Goal: Communication & Community: Answer question/provide support

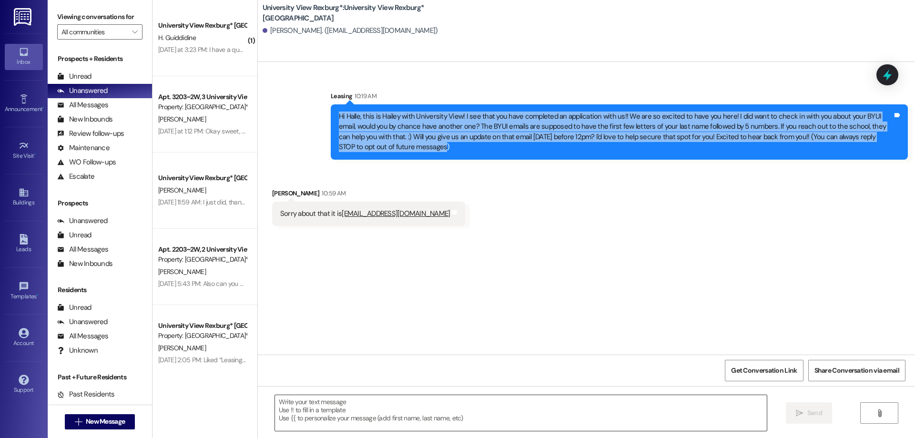
click at [347, 406] on textarea at bounding box center [521, 413] width 492 height 36
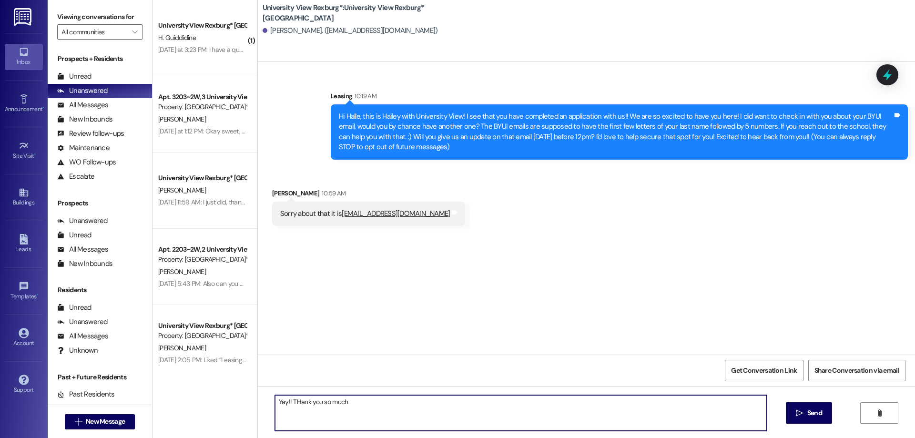
click at [293, 401] on textarea "Yay!! THank you so much" at bounding box center [521, 413] width 492 height 36
click at [343, 404] on textarea "Yay!! Thank you so much" at bounding box center [521, 413] width 492 height 36
click at [351, 406] on textarea "Yay!! Thank you so much, we will go ahead and send you" at bounding box center [521, 413] width 492 height 36
click at [421, 400] on textarea "Yay!! Thank you so much, I will go ahead and send you" at bounding box center [521, 413] width 492 height 36
type textarea "Yay!! Thank you so much, I will go ahead and send you that lease!!"
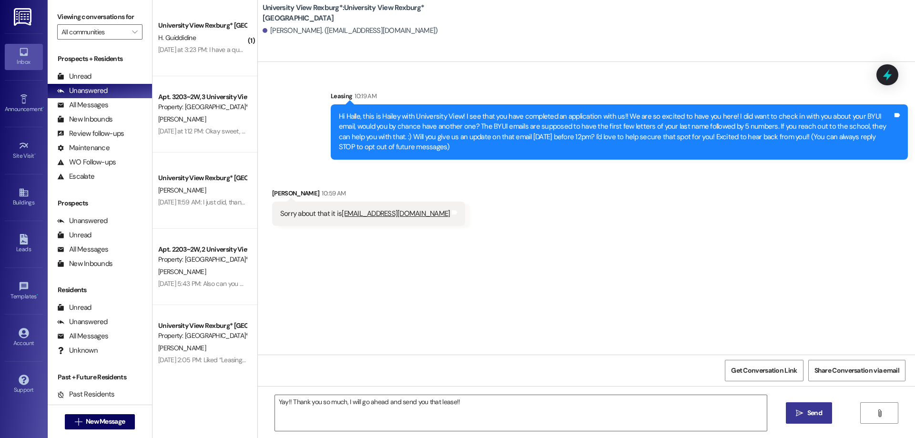
click at [816, 414] on span "Send" at bounding box center [814, 413] width 15 height 10
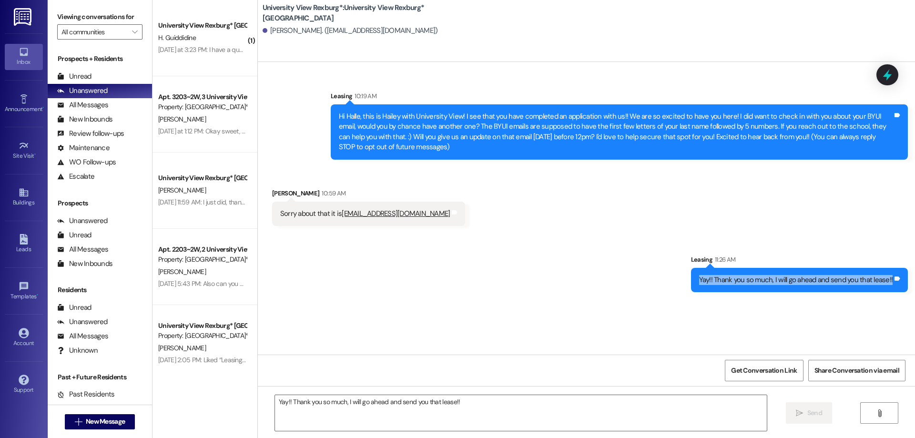
drag, startPoint x: 702, startPoint y: 277, endPoint x: 892, endPoint y: 277, distance: 190.1
click at [892, 277] on div "Yay!! Thank you so much, I will go ahead and send you that lease!!" at bounding box center [796, 280] width 196 height 10
drag, startPoint x: 878, startPoint y: 285, endPoint x: 881, endPoint y: 276, distance: 9.6
copy div "Yay!! Thank you so much, I will go ahead and send you that lease!!"
click at [431, 412] on textarea "Yay!! Thank you so much, I will go ahead and send you that lease!!" at bounding box center [521, 413] width 492 height 36
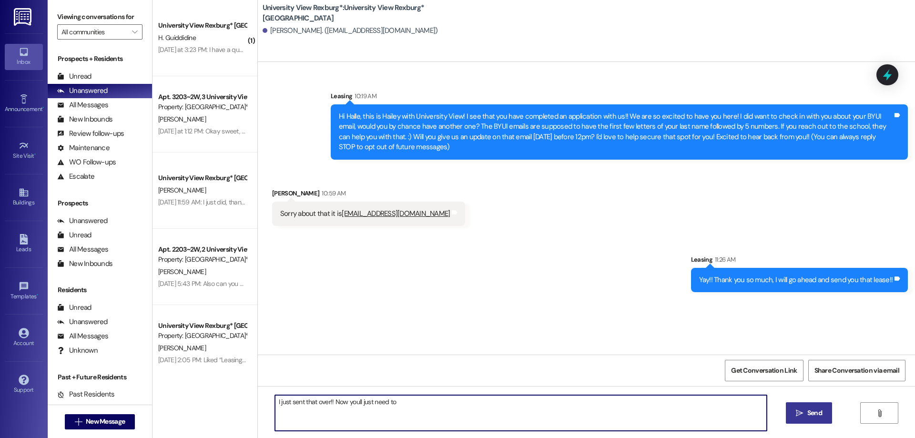
click at [351, 403] on textarea "I just sent that over!! Now youll just need to" at bounding box center [521, 413] width 492 height 36
click at [392, 401] on textarea "I just sent that over!! Now you'll just need to" at bounding box center [521, 413] width 492 height 36
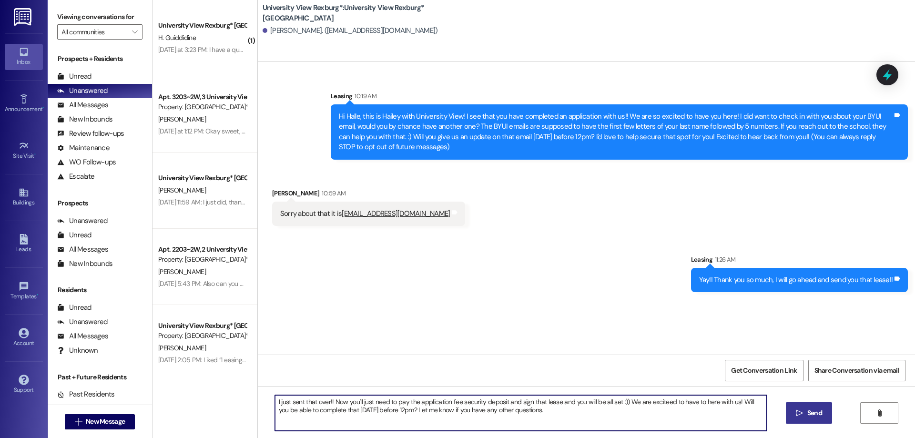
click at [342, 402] on textarea "I just sent that over!! Now you'll just need to pay the application fee securit…" at bounding box center [521, 413] width 492 height 36
drag, startPoint x: 270, startPoint y: 400, endPoint x: 534, endPoint y: 418, distance: 264.1
click at [534, 418] on textarea "I just sent that over!! Now you'll just need to pay the application fee securit…" at bounding box center [521, 413] width 492 height 36
type textarea "I just sent that over!! Now you'll just need to pay the application fee securit…"
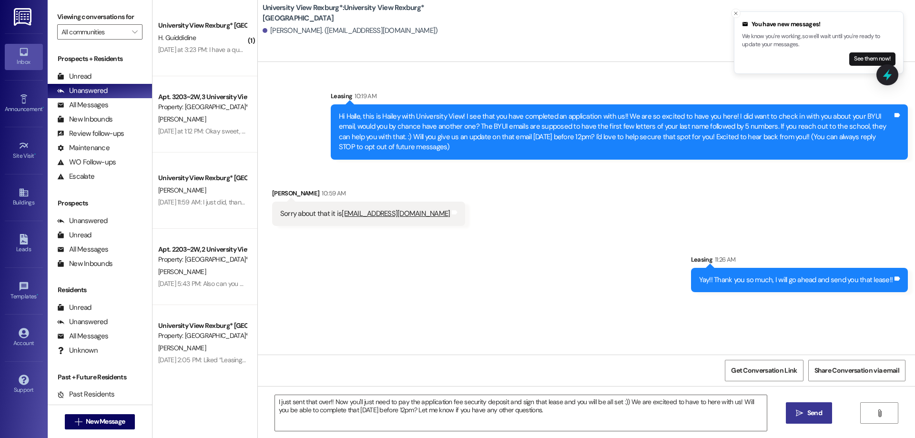
click at [815, 409] on span "Send" at bounding box center [814, 413] width 15 height 10
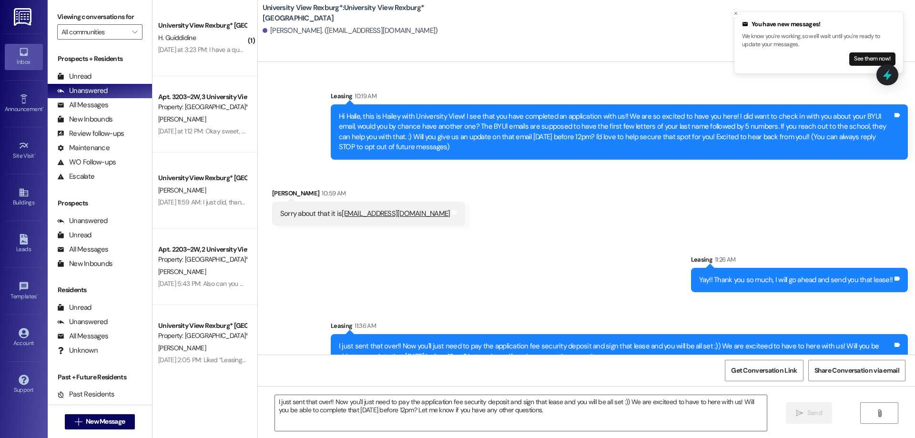
scroll to position [22, 0]
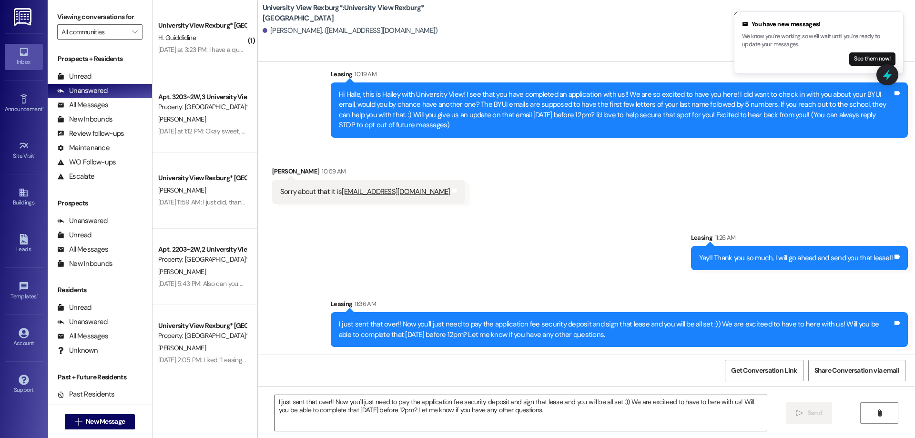
click at [412, 410] on textarea "I just sent that over!! Now you'll just need to pay the application fee securit…" at bounding box center [521, 413] width 492 height 36
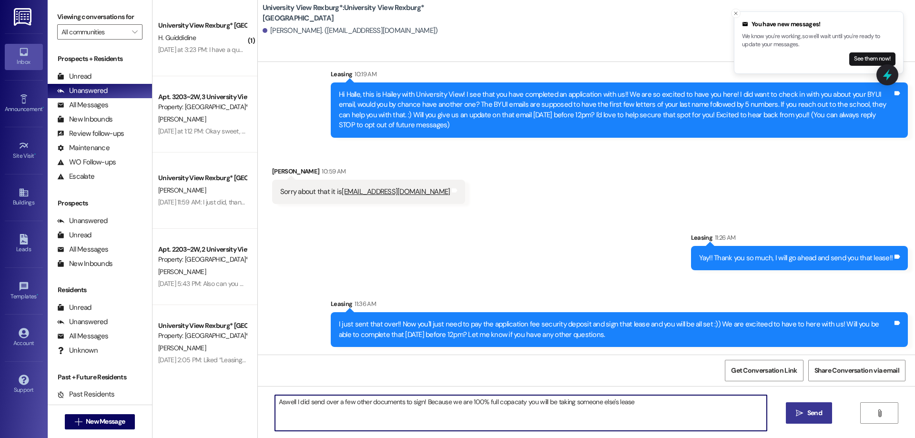
click at [510, 402] on textarea "Aswell I did send over a few other documents to sign! Because we are 100% full …" at bounding box center [521, 413] width 492 height 36
click at [514, 404] on textarea "Aswell I did send over a few other documents to sign! Because we are 100% full …" at bounding box center [521, 413] width 492 height 36
click at [629, 403] on textarea "Aswell I did send over a few other documents to sign! Because we are 100% full …" at bounding box center [521, 413] width 492 height 36
drag, startPoint x: 272, startPoint y: 403, endPoint x: 752, endPoint y: 392, distance: 479.9
click at [752, 392] on div "Aswell I did send over a few other documents to sign! Because we are 100% full …" at bounding box center [586, 421] width 657 height 71
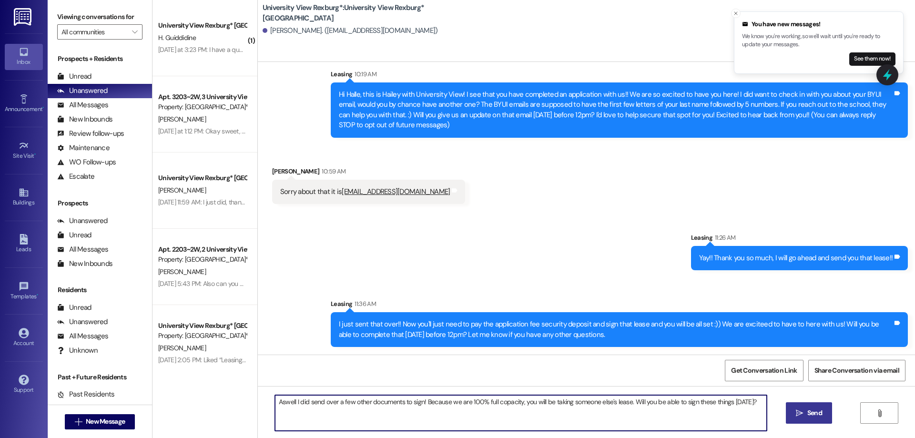
type textarea "Aswell I did send over a few other documents to sign! Because we are 100% full …"
click at [811, 410] on span "Send" at bounding box center [814, 413] width 15 height 10
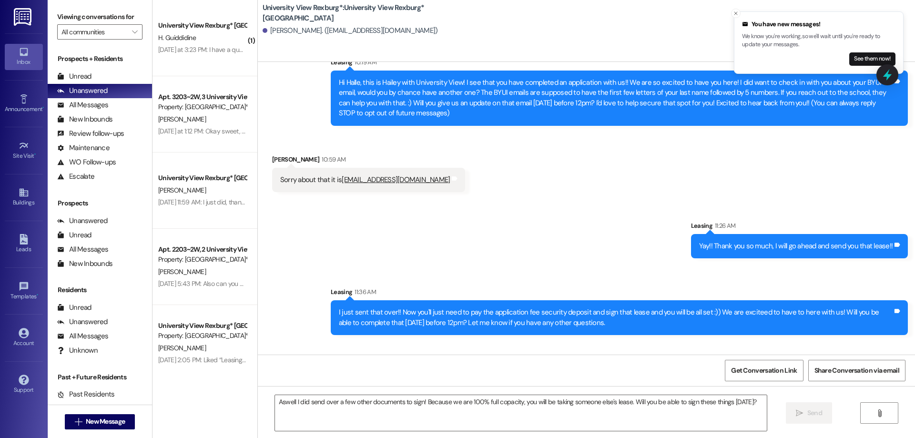
scroll to position [88, 0]
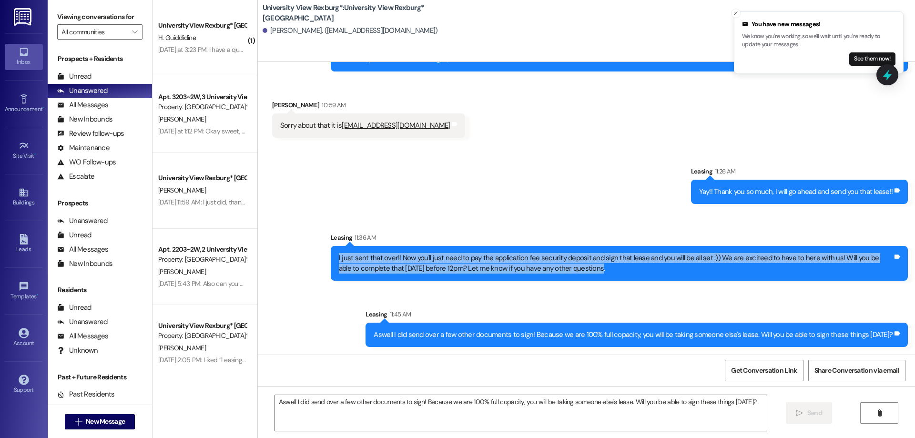
drag, startPoint x: 332, startPoint y: 255, endPoint x: 577, endPoint y: 272, distance: 246.0
click at [577, 272] on div "I just sent that over!! Now you'll just need to pay the application fee securit…" at bounding box center [616, 263] width 554 height 20
copy div "I just sent that over!! Now you'll just need to pay the application fee securit…"
click at [95, 423] on span "New Message" at bounding box center [105, 421] width 39 height 10
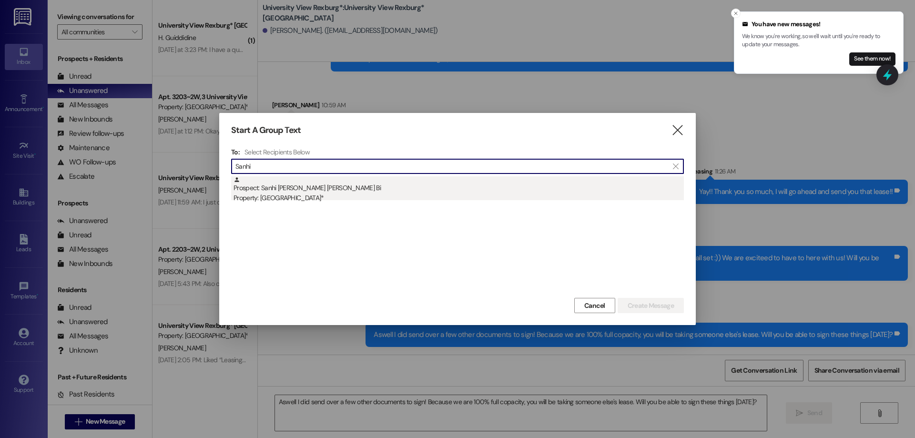
type input "Sanhi"
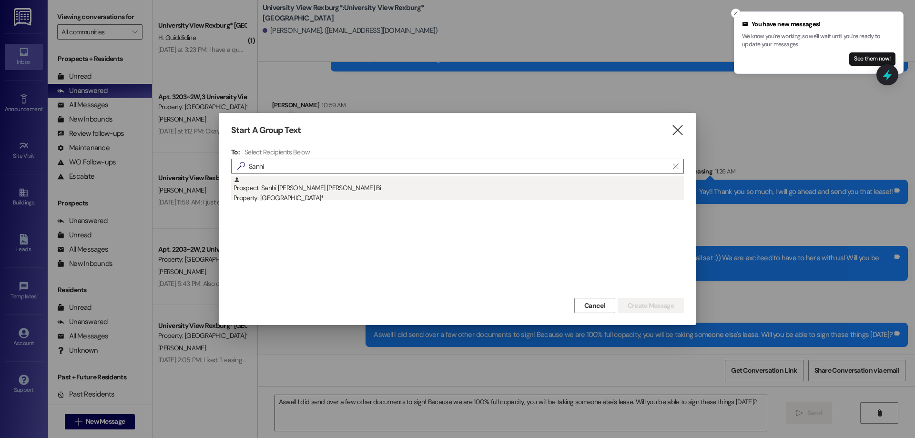
click at [294, 197] on div "Property: [GEOGRAPHIC_DATA]*" at bounding box center [458, 198] width 450 height 10
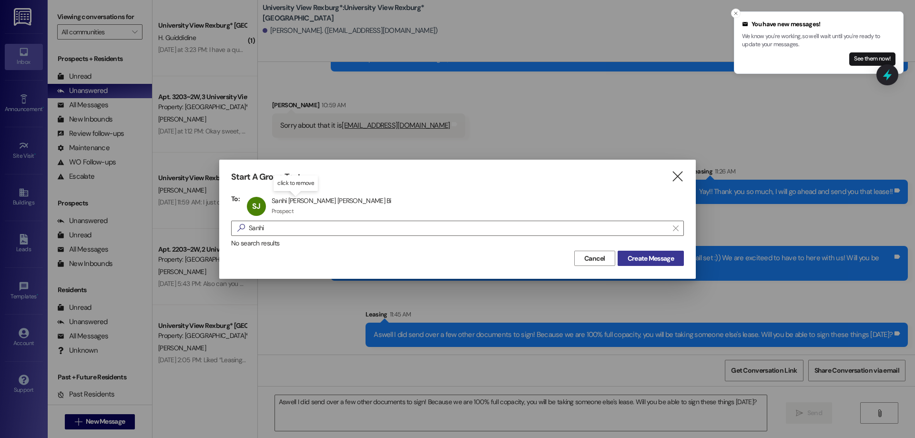
click at [636, 261] on span "Create Message" at bounding box center [651, 258] width 46 height 10
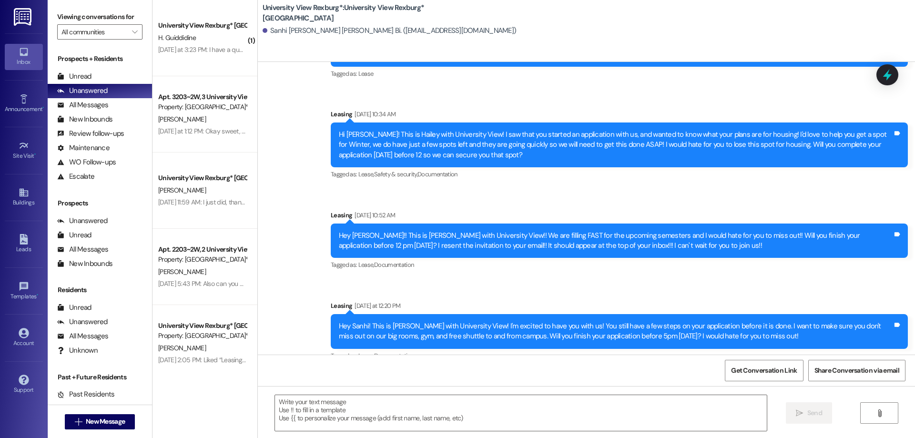
scroll to position [99, 0]
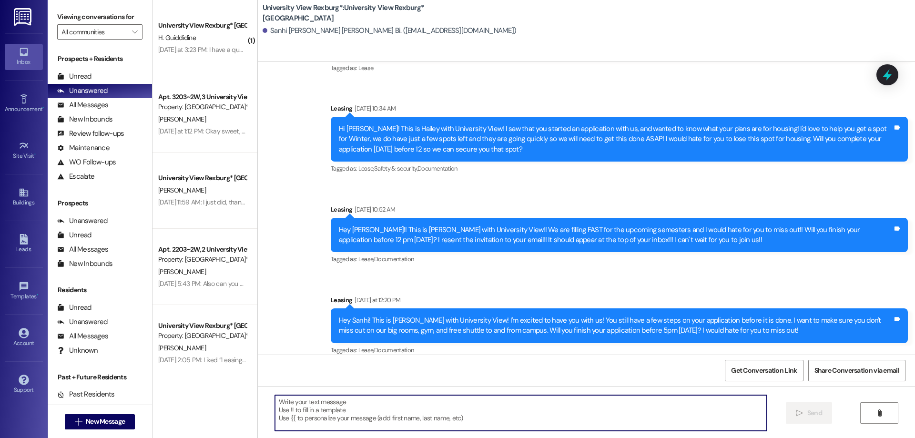
click at [368, 412] on textarea at bounding box center [521, 413] width 492 height 36
click at [362, 404] on textarea "Hi [PERSON_NAME]! Hailey here with Iniversiyty View" at bounding box center [521, 413] width 492 height 36
click at [365, 404] on textarea "Hi [PERSON_NAME]! Hailey here with Iniversiyty View" at bounding box center [521, 413] width 492 height 36
click at [386, 401] on textarea "Hi [PERSON_NAME]! Hailey here with Iniversity View" at bounding box center [521, 413] width 492 height 36
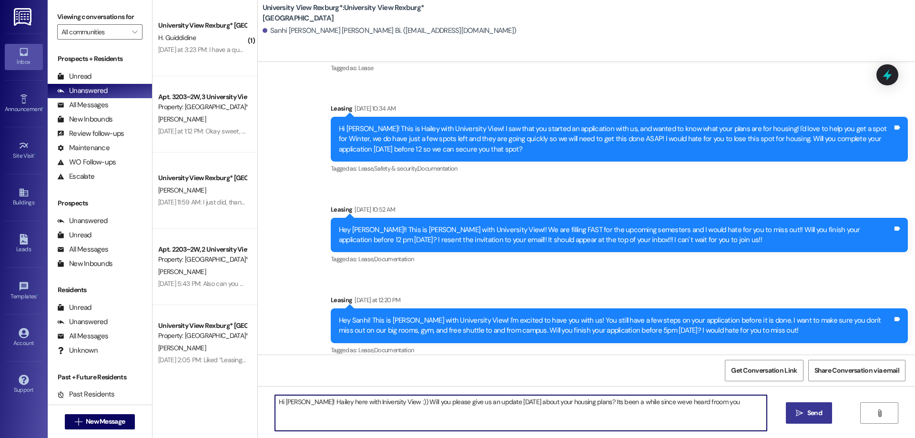
click at [678, 400] on textarea "Hi [PERSON_NAME]! Hailey here with Iniversity View :)) Will you please give us …" at bounding box center [521, 413] width 492 height 36
click at [701, 405] on textarea "Hi [PERSON_NAME]! Hailey here with Iniversity View :)) Will you please give us …" at bounding box center [521, 413] width 492 height 36
click at [639, 402] on textarea "Hi [PERSON_NAME]! Hailey here with Iniversity View :)) Will you please give us …" at bounding box center [521, 413] width 492 height 36
click at [641, 403] on textarea "Hi [PERSON_NAME]! Hailey here with Iniversity View :)) Will you please give us …" at bounding box center [521, 413] width 492 height 36
click at [578, 402] on textarea "Hi [PERSON_NAME]! Hailey here with Iniversity View :)) Will you please give us …" at bounding box center [521, 413] width 492 height 36
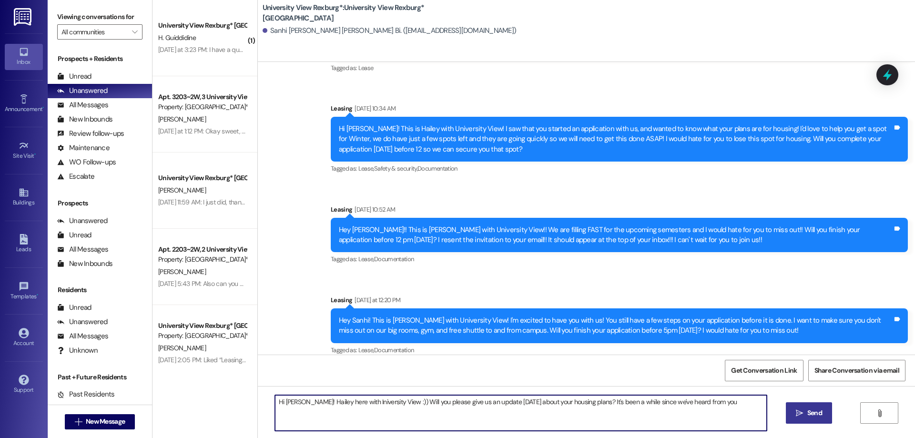
click at [692, 403] on textarea "Hi [PERSON_NAME]! Hailey here with Iniversity View :)) Will you please give us …" at bounding box center [521, 413] width 492 height 36
click at [431, 412] on textarea "Hi [PERSON_NAME]! Hailey here with Iniversity View :)) Will you please give us …" at bounding box center [521, 413] width 492 height 36
click at [483, 412] on textarea "Hi [PERSON_NAME]! Hailey here with Iniversity View :)) Will you please give us …" at bounding box center [521, 413] width 492 height 36
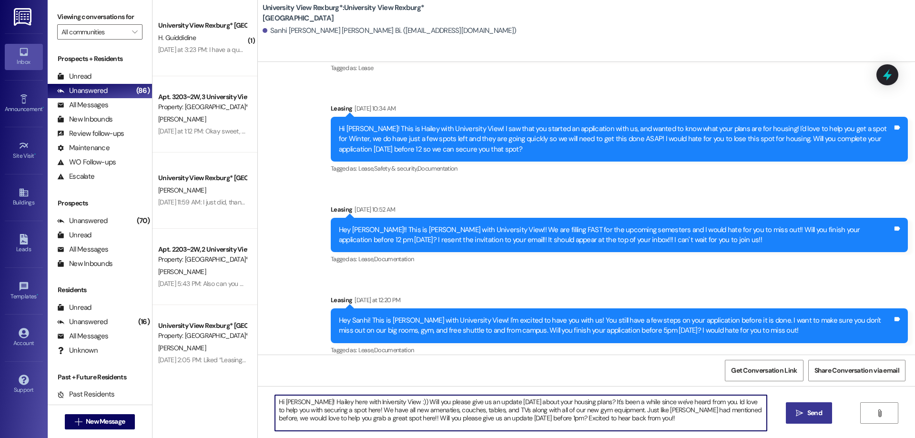
click at [430, 403] on textarea "Hi [PERSON_NAME]! Hailey here with Iniversity View :)) Will you please give us …" at bounding box center [521, 413] width 492 height 36
drag, startPoint x: 270, startPoint y: 399, endPoint x: 602, endPoint y: 435, distance: 333.6
click at [626, 437] on html "Inbox Go to Inbox Announcement • Send A Text Announcement Site Visit • Go to Si…" at bounding box center [457, 219] width 915 height 438
type textarea "Hi [PERSON_NAME]! Hailey here with Iniversity View :)) Will you give us an upda…"
click at [807, 414] on span "Send" at bounding box center [814, 413] width 15 height 10
